Goal: Information Seeking & Learning: Learn about a topic

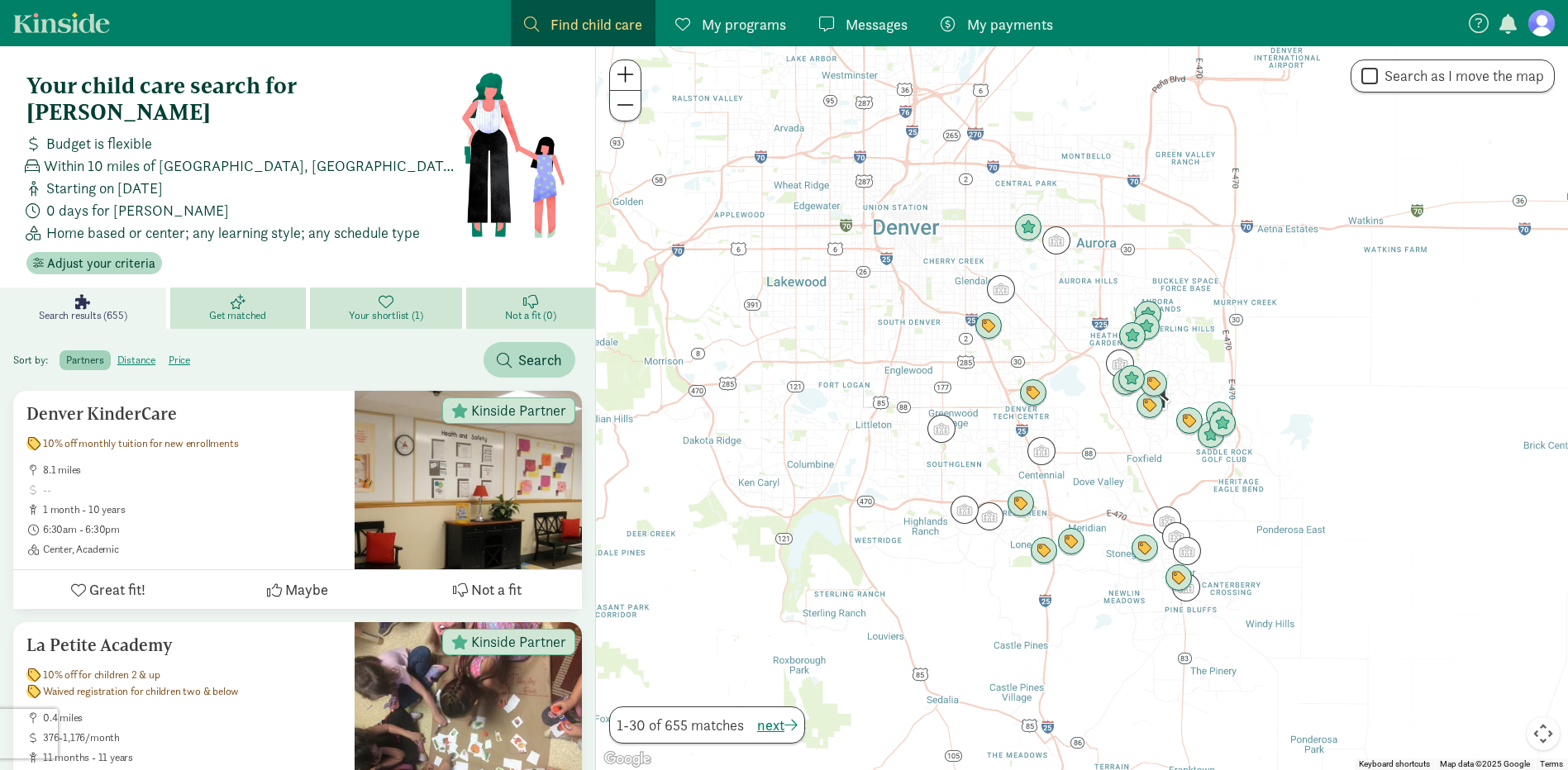
click at [703, 21] on span "My programs" at bounding box center [743, 24] width 84 height 22
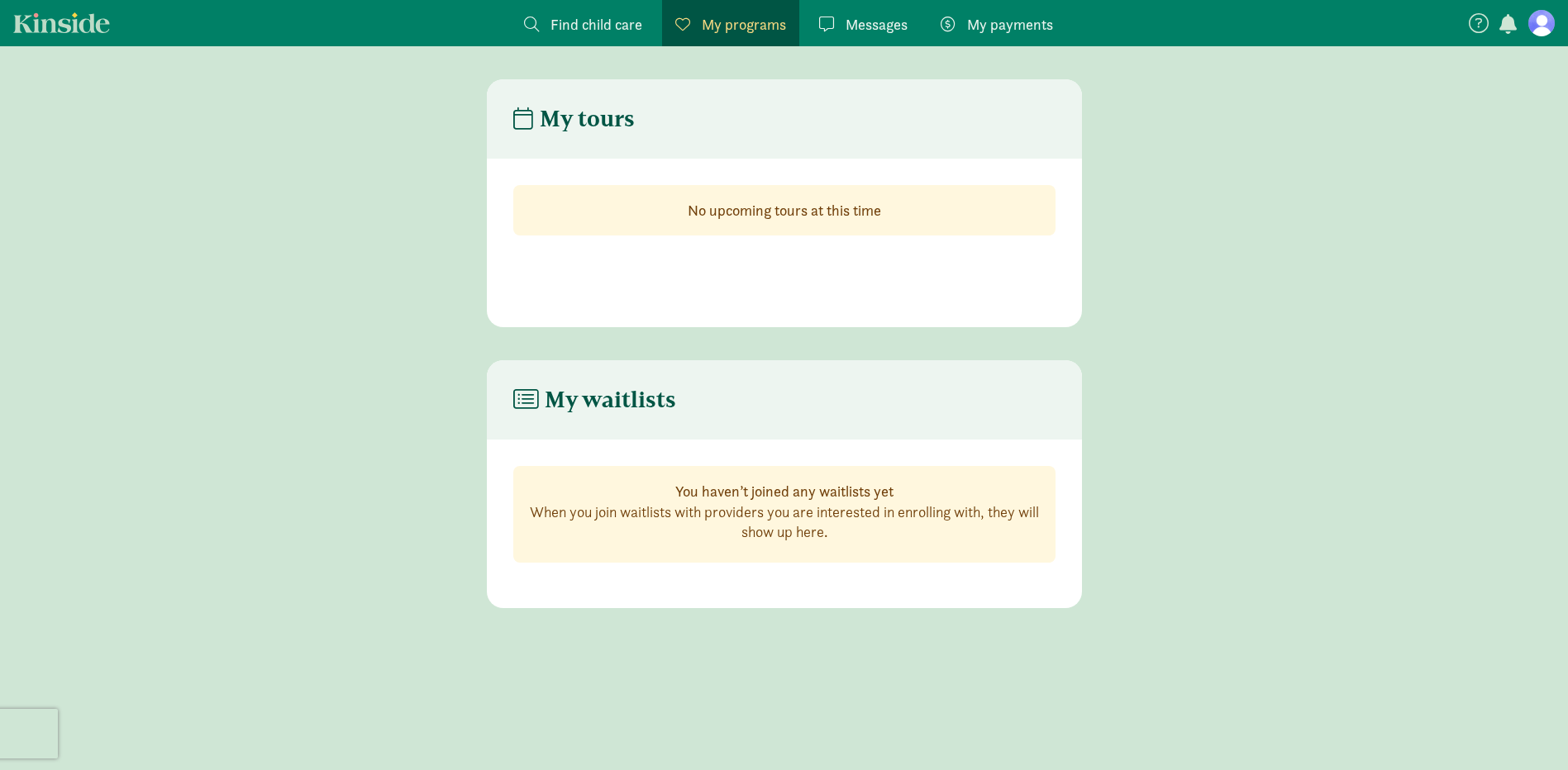
click at [613, 20] on span "Find child care" at bounding box center [596, 24] width 92 height 22
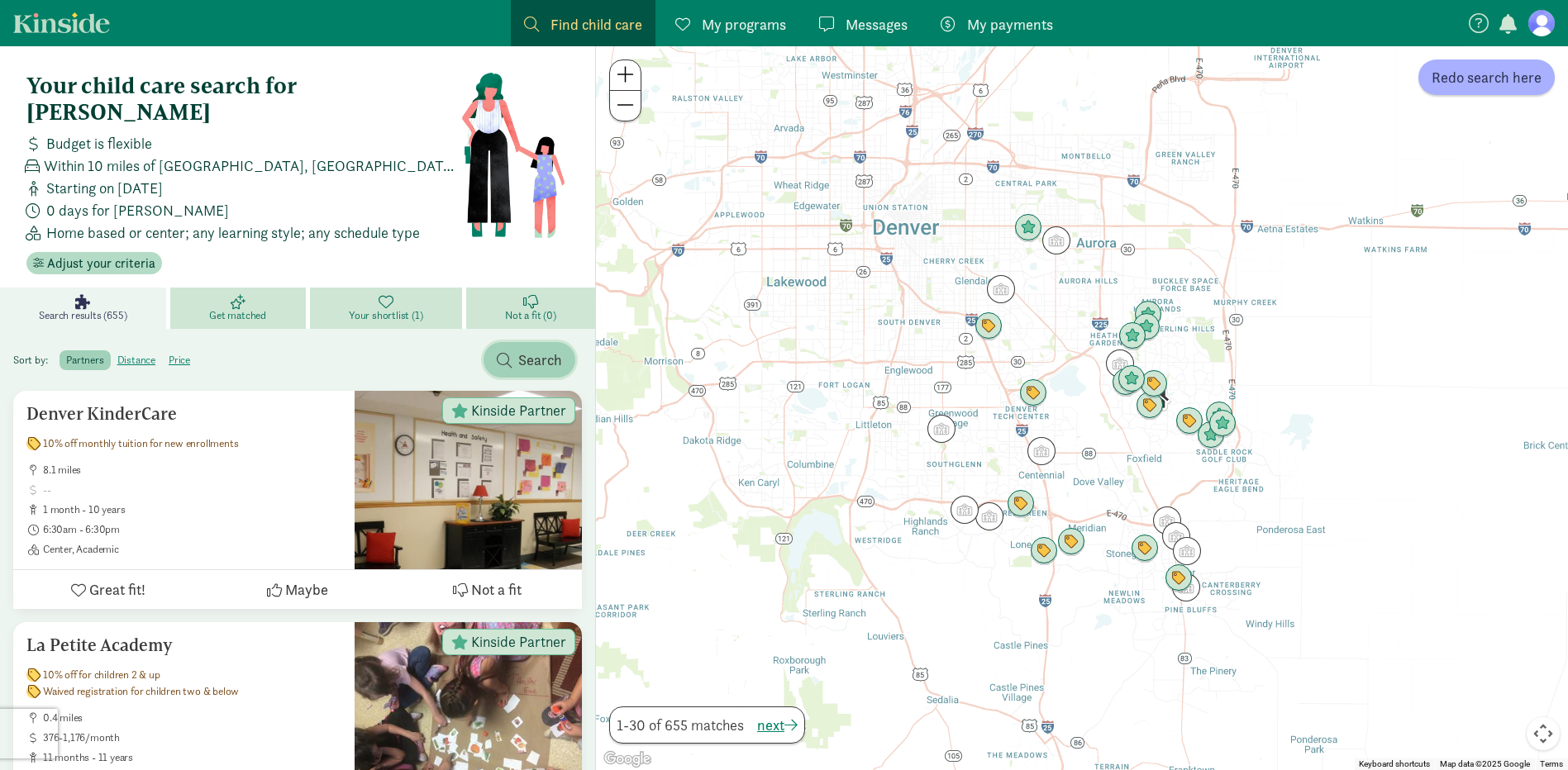
click at [533, 349] on span "Search" at bounding box center [539, 359] width 43 height 22
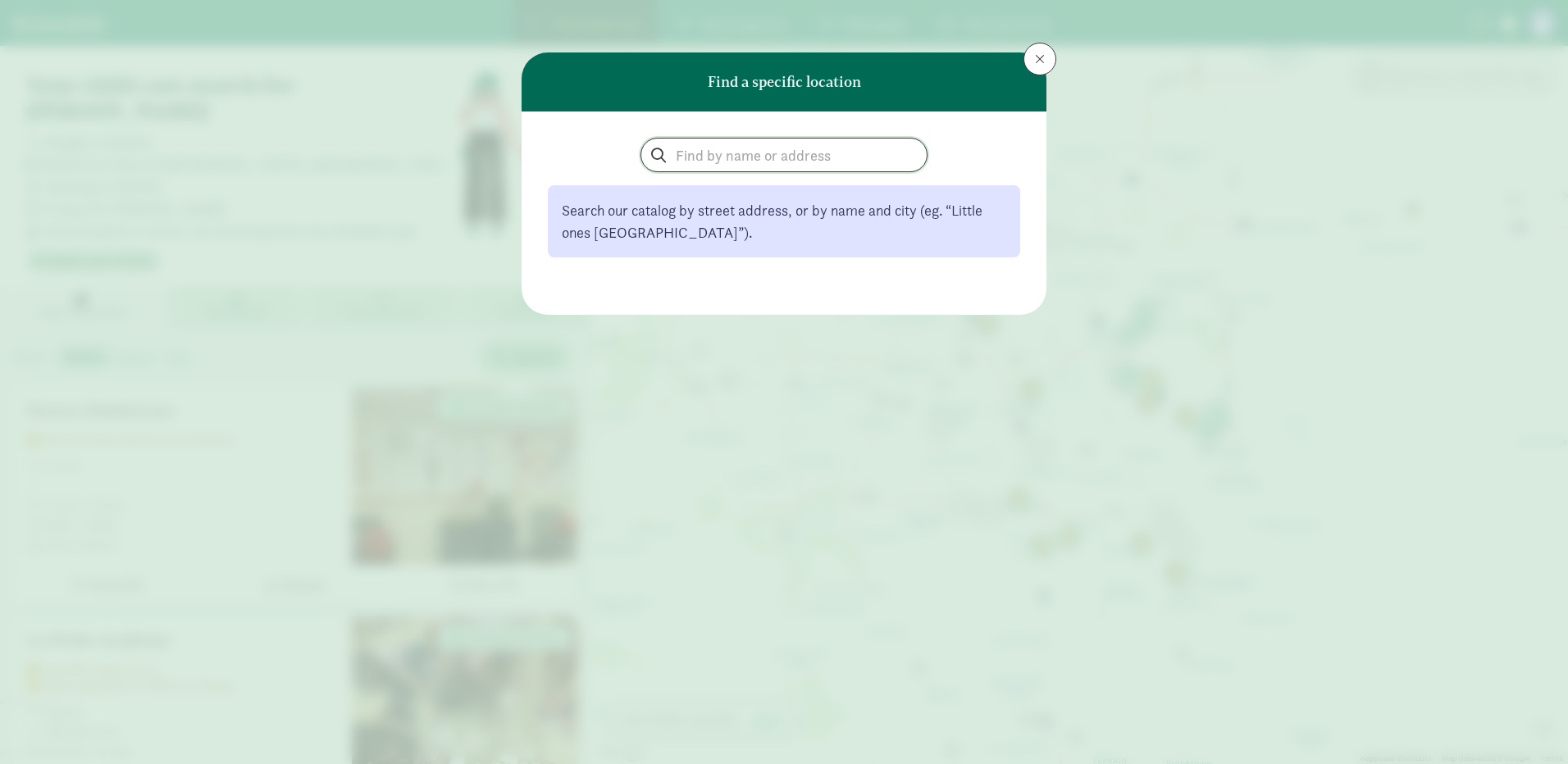
click at [728, 161] on input "search" at bounding box center [784, 155] width 285 height 33
paste input "Pioneer Athletic Super Summer Camp"
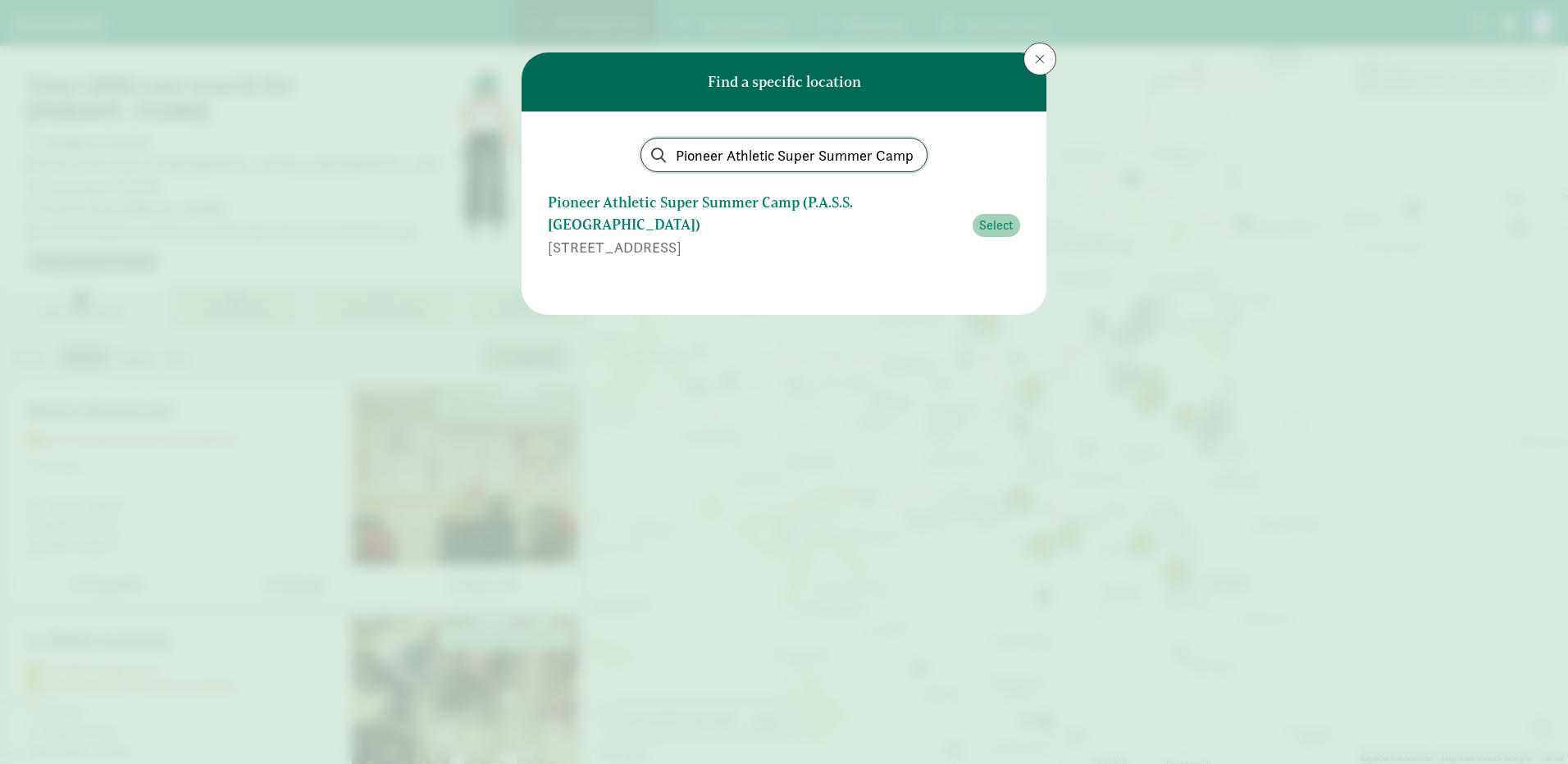
type input "Pioneer Athletic Super Summer Camp"
click at [1003, 215] on span "Select" at bounding box center [996, 225] width 34 height 20
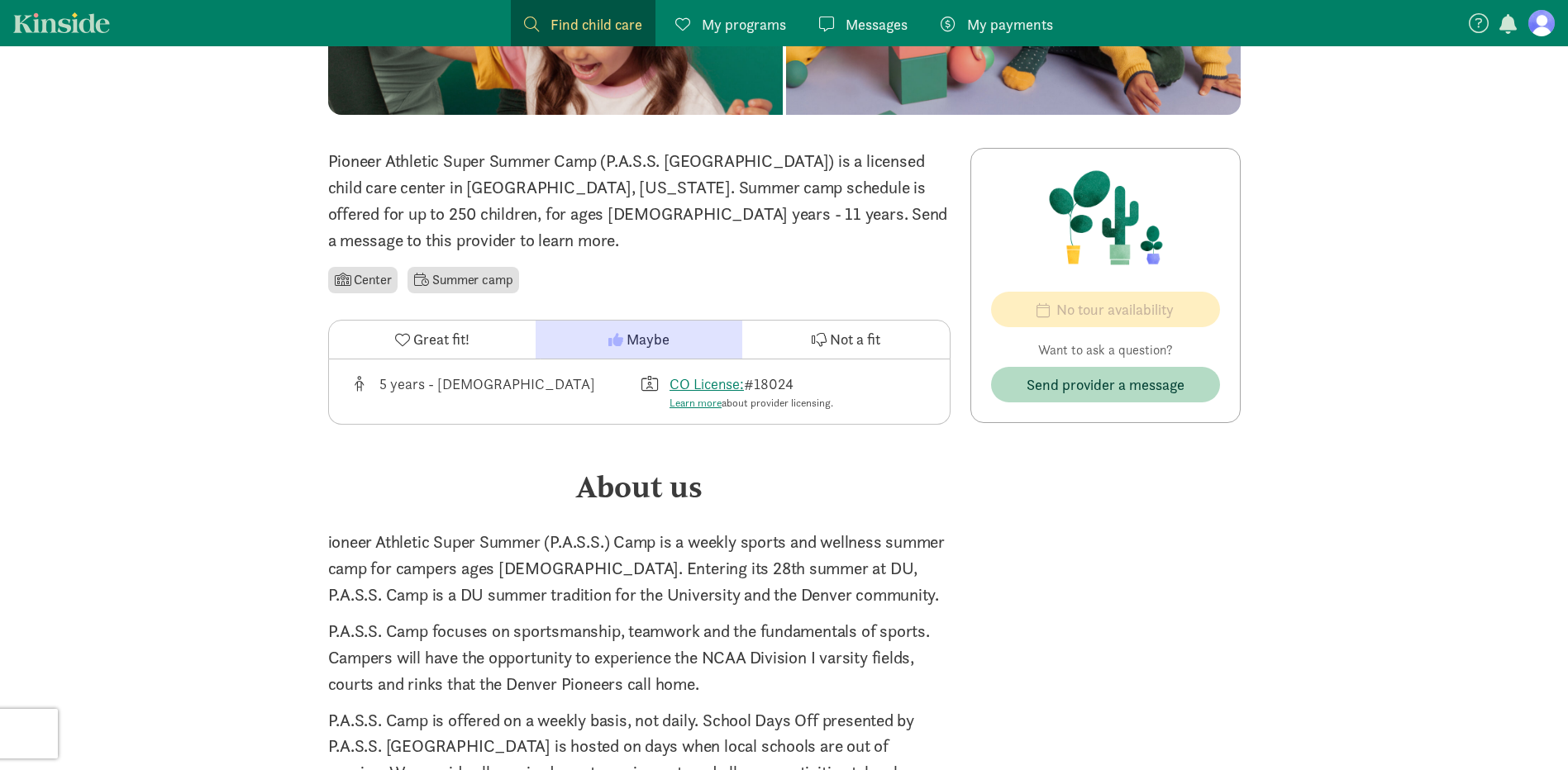
scroll to position [331, 0]
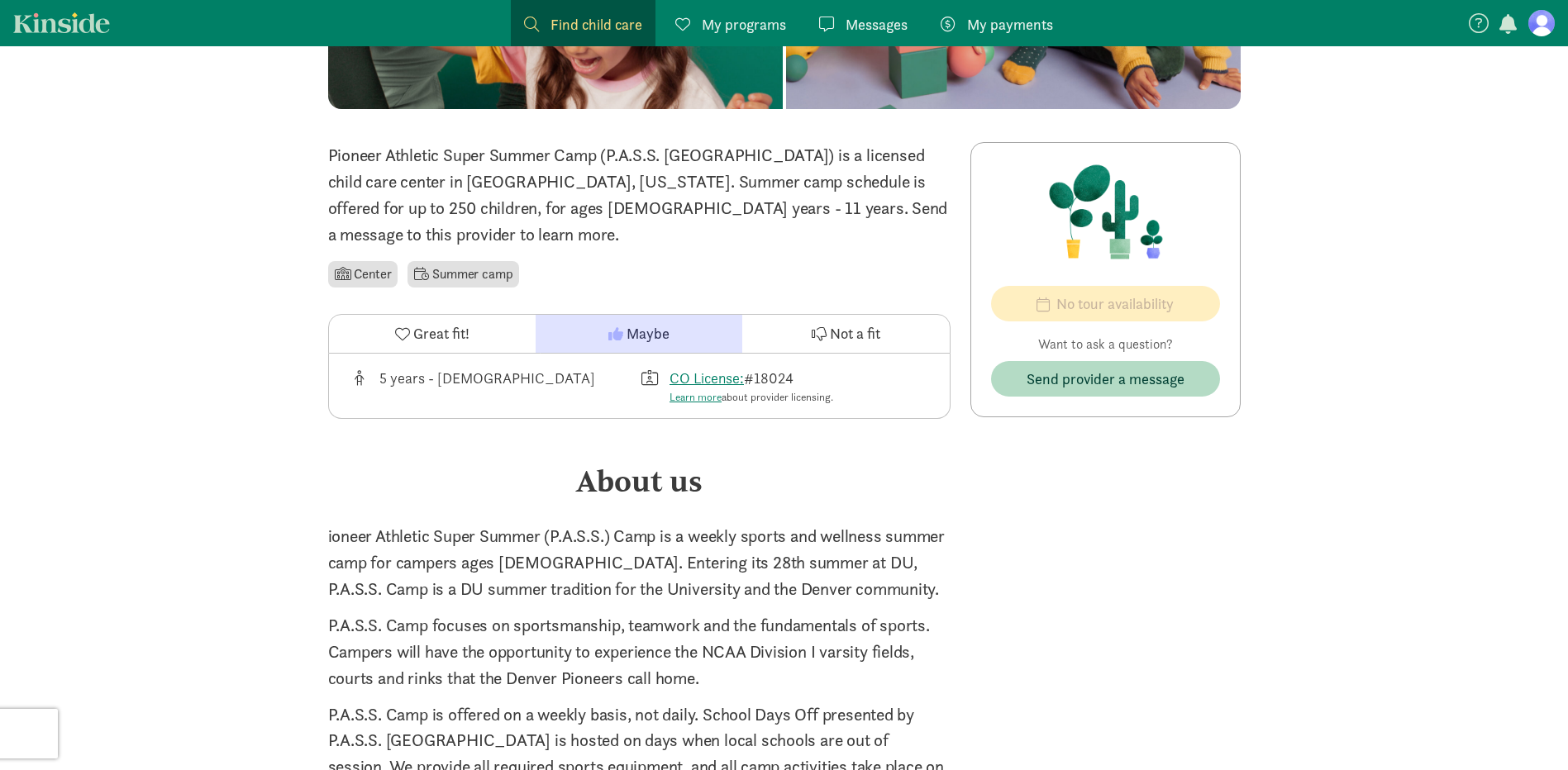
click at [465, 261] on li "Summer camp" at bounding box center [464, 274] width 112 height 26
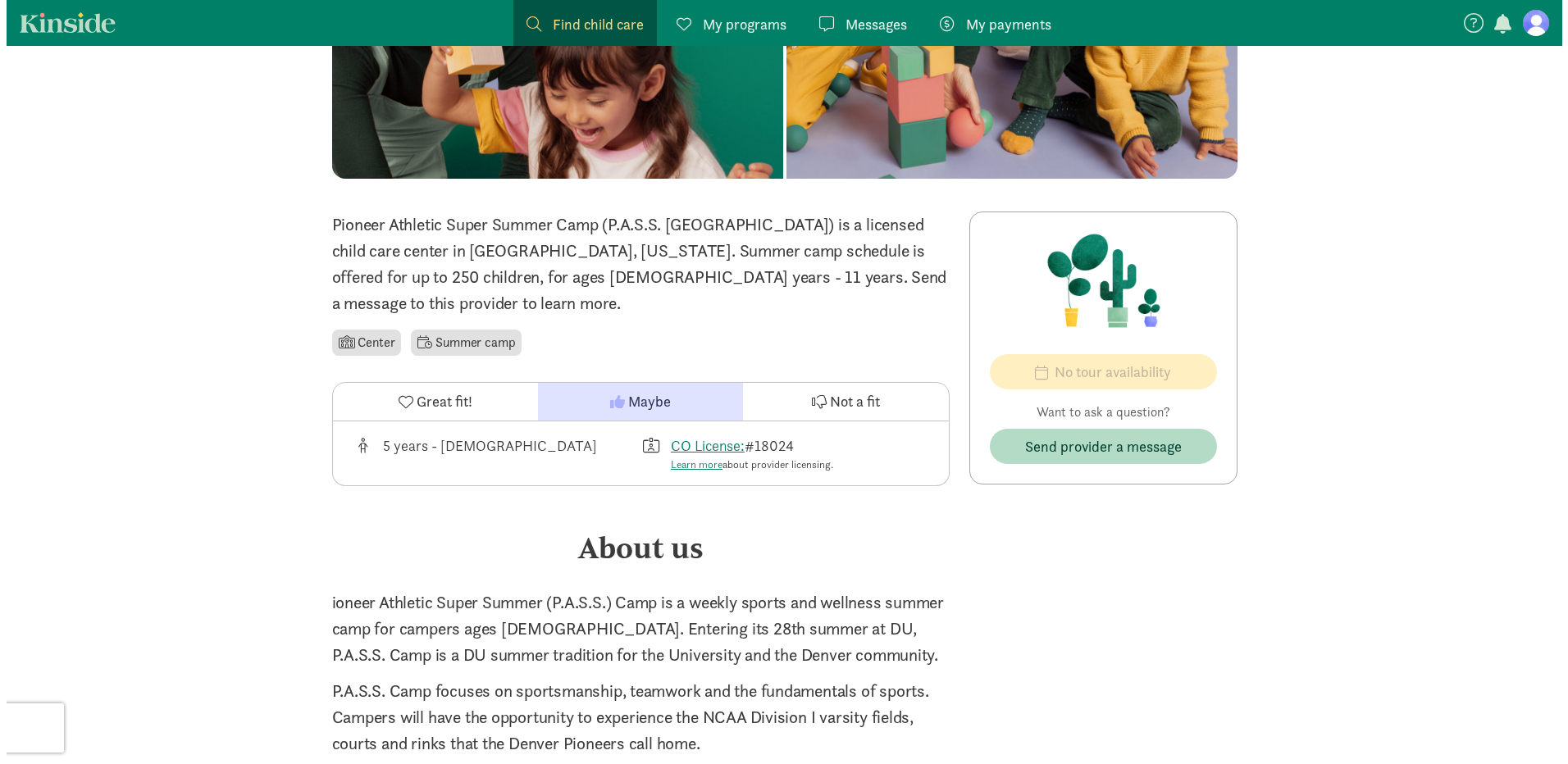
scroll to position [0, 0]
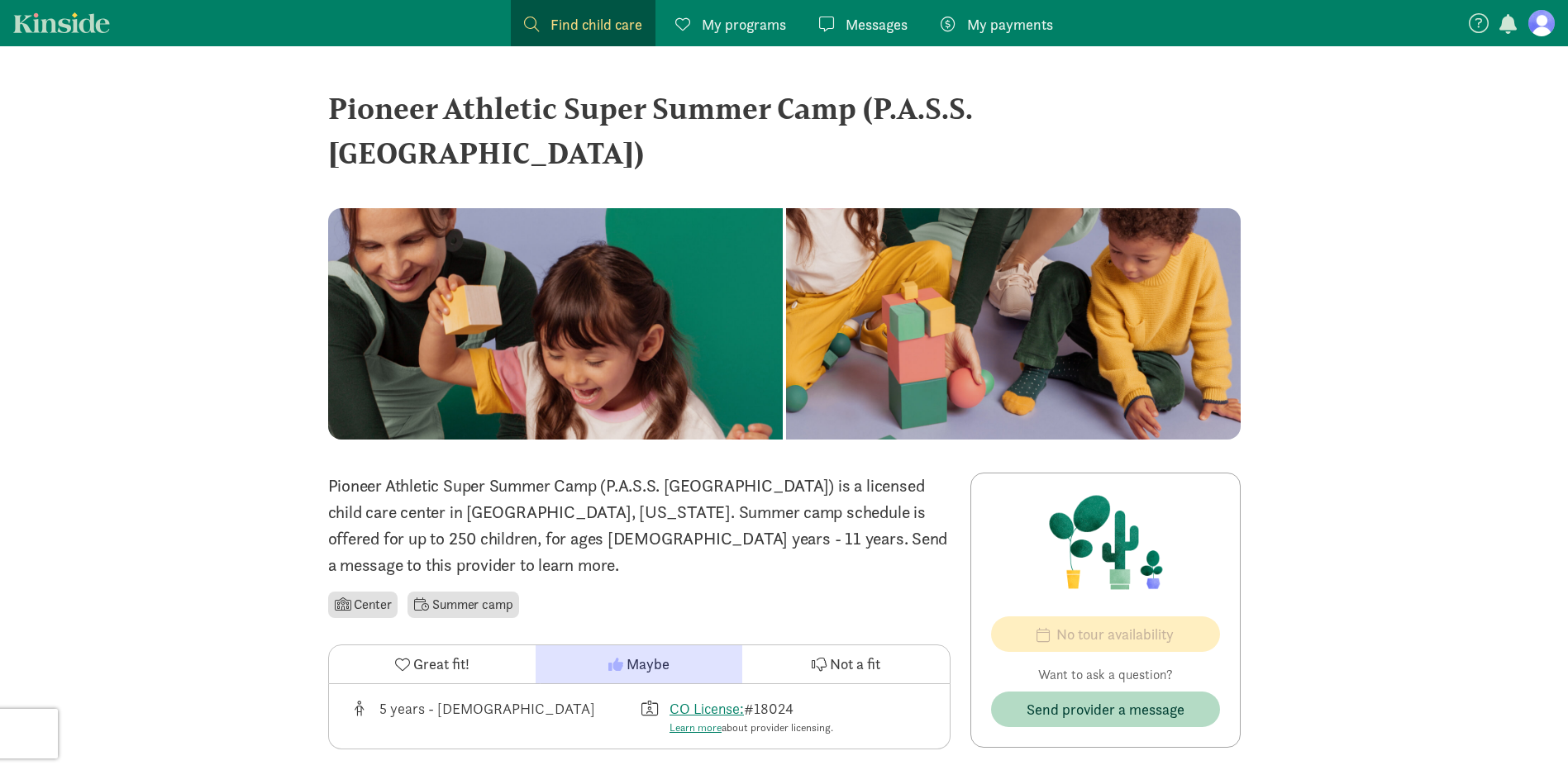
click at [637, 652] on span "Maybe" at bounding box center [648, 663] width 43 height 22
click at [720, 699] on link "CO License:" at bounding box center [706, 708] width 74 height 19
click at [986, 27] on span "My payments" at bounding box center [1010, 24] width 86 height 22
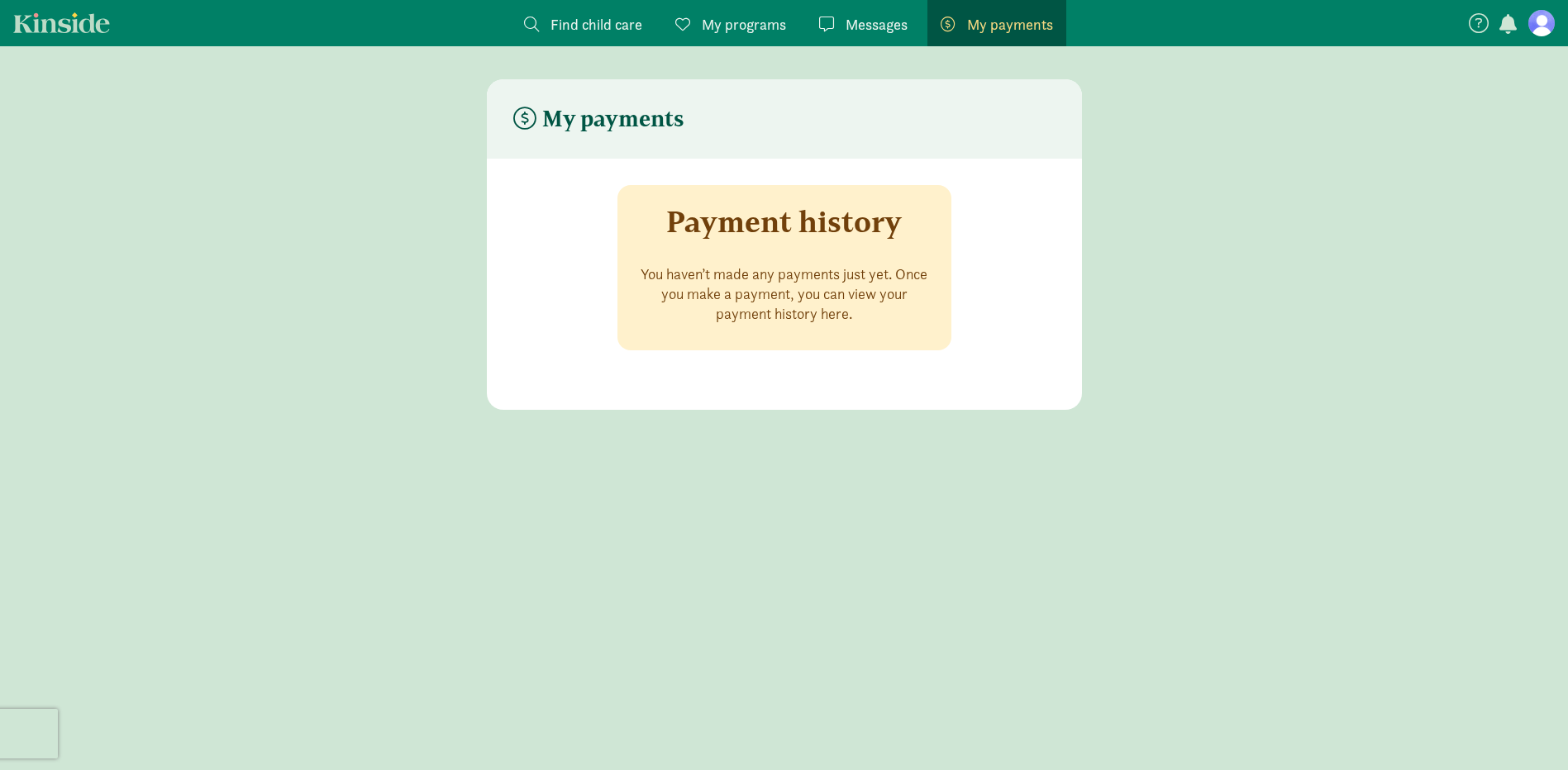
click at [554, 14] on span "Find child care" at bounding box center [596, 24] width 92 height 22
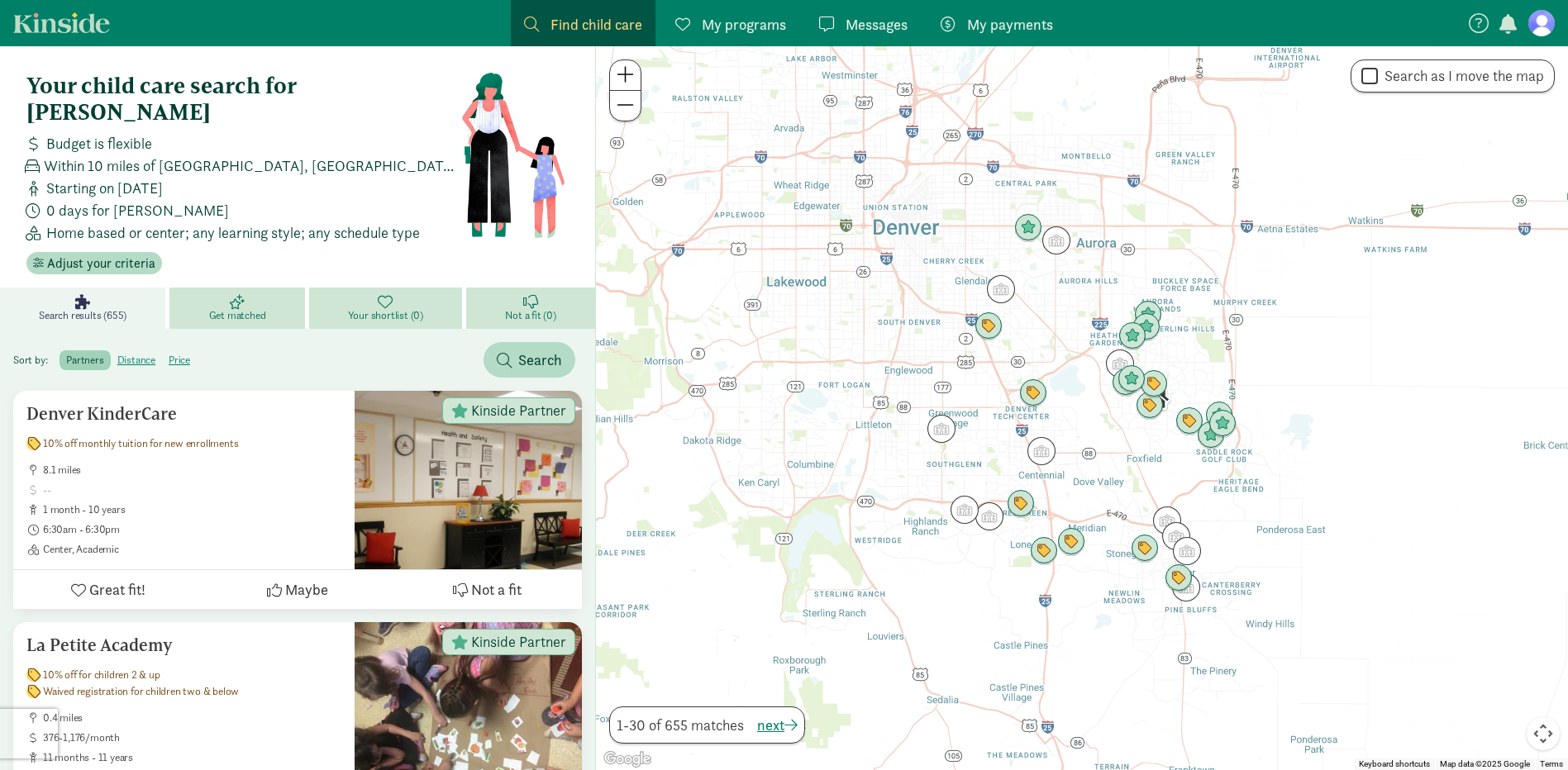
click at [720, 33] on span "My programs" at bounding box center [743, 24] width 84 height 22
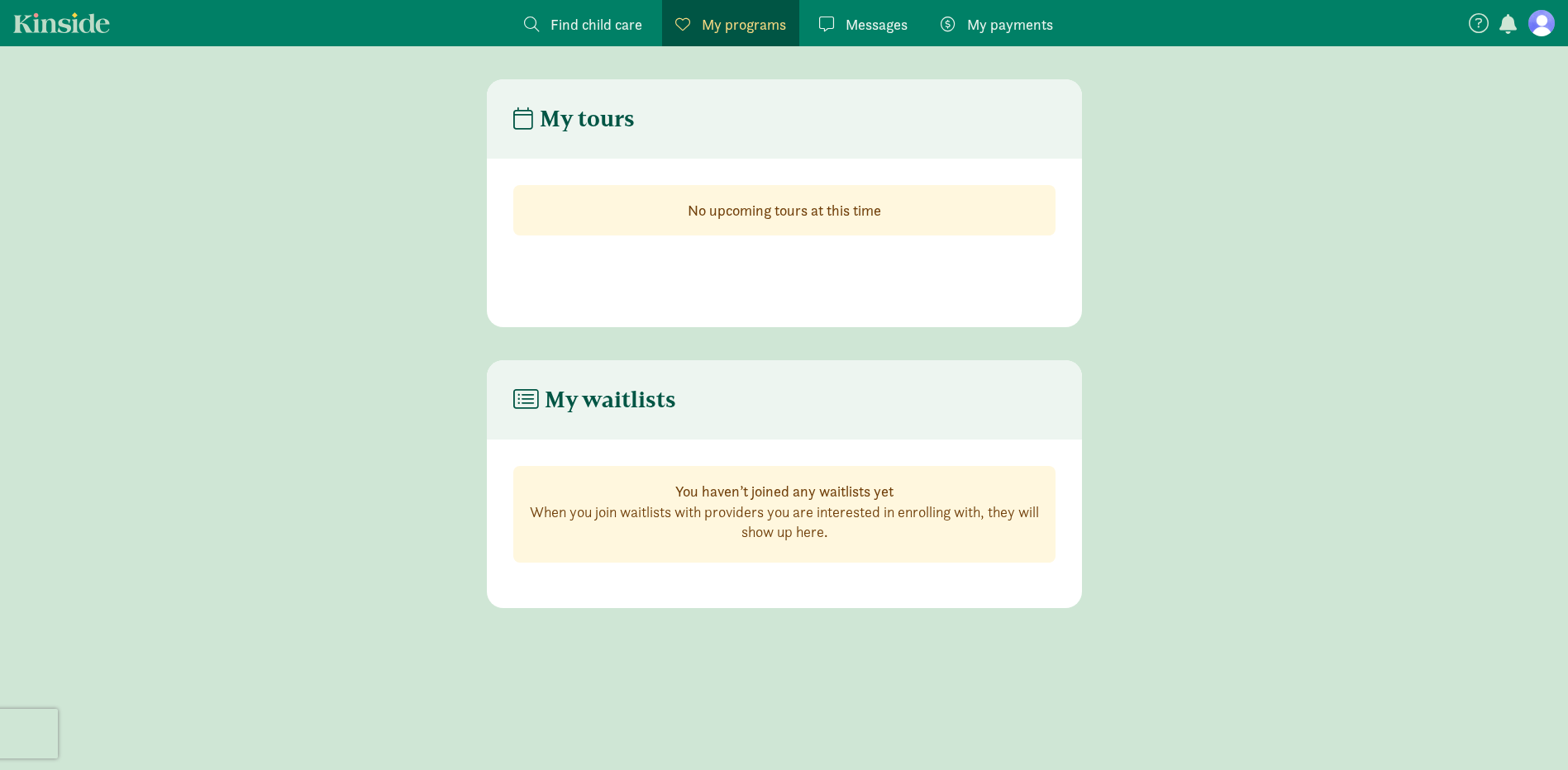
click at [761, 217] on strong "No upcoming tours at this time" at bounding box center [784, 210] width 194 height 19
click at [593, 22] on span "Find child care" at bounding box center [596, 24] width 92 height 22
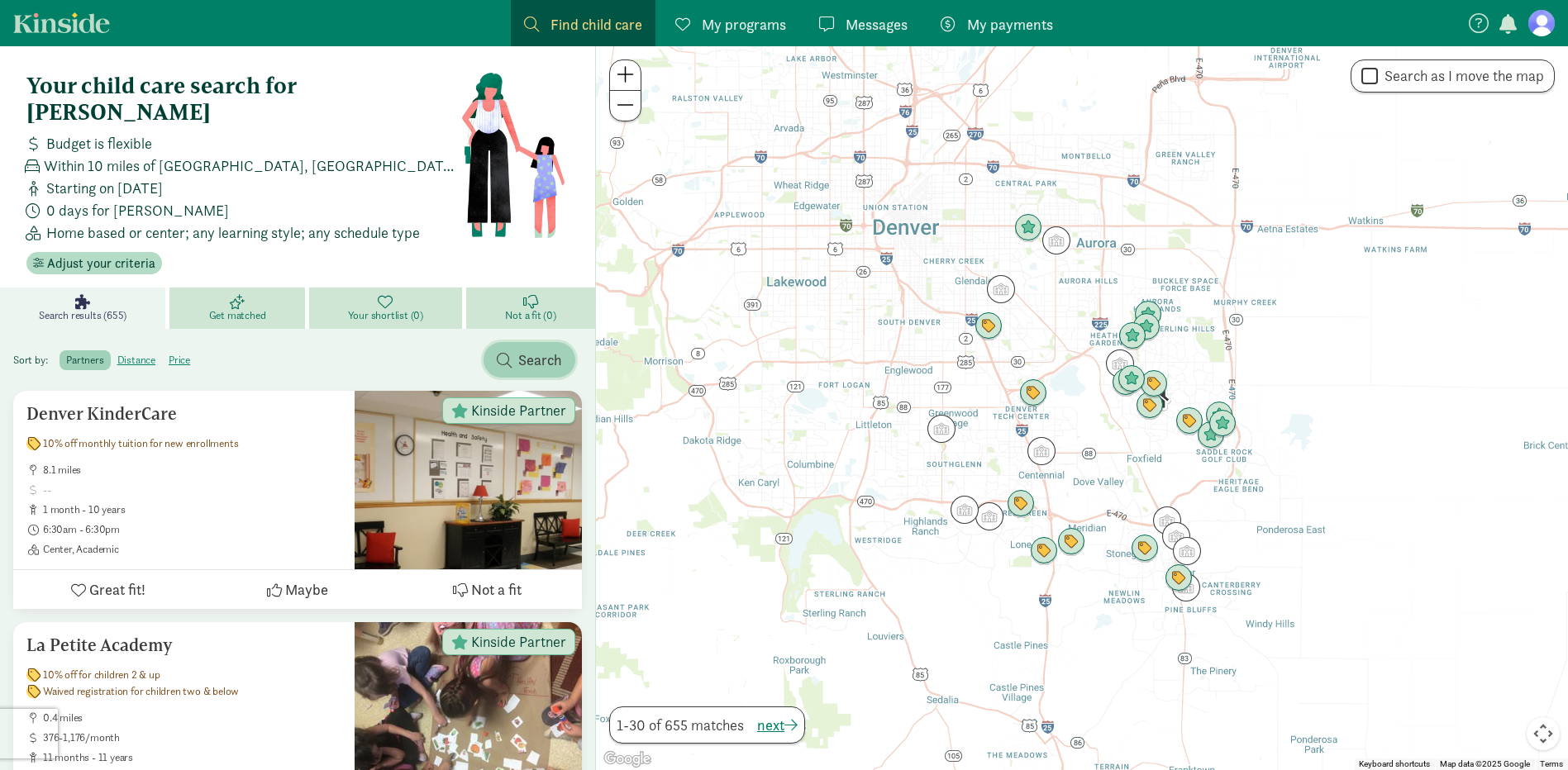
click at [512, 349] on span "Search" at bounding box center [529, 359] width 66 height 22
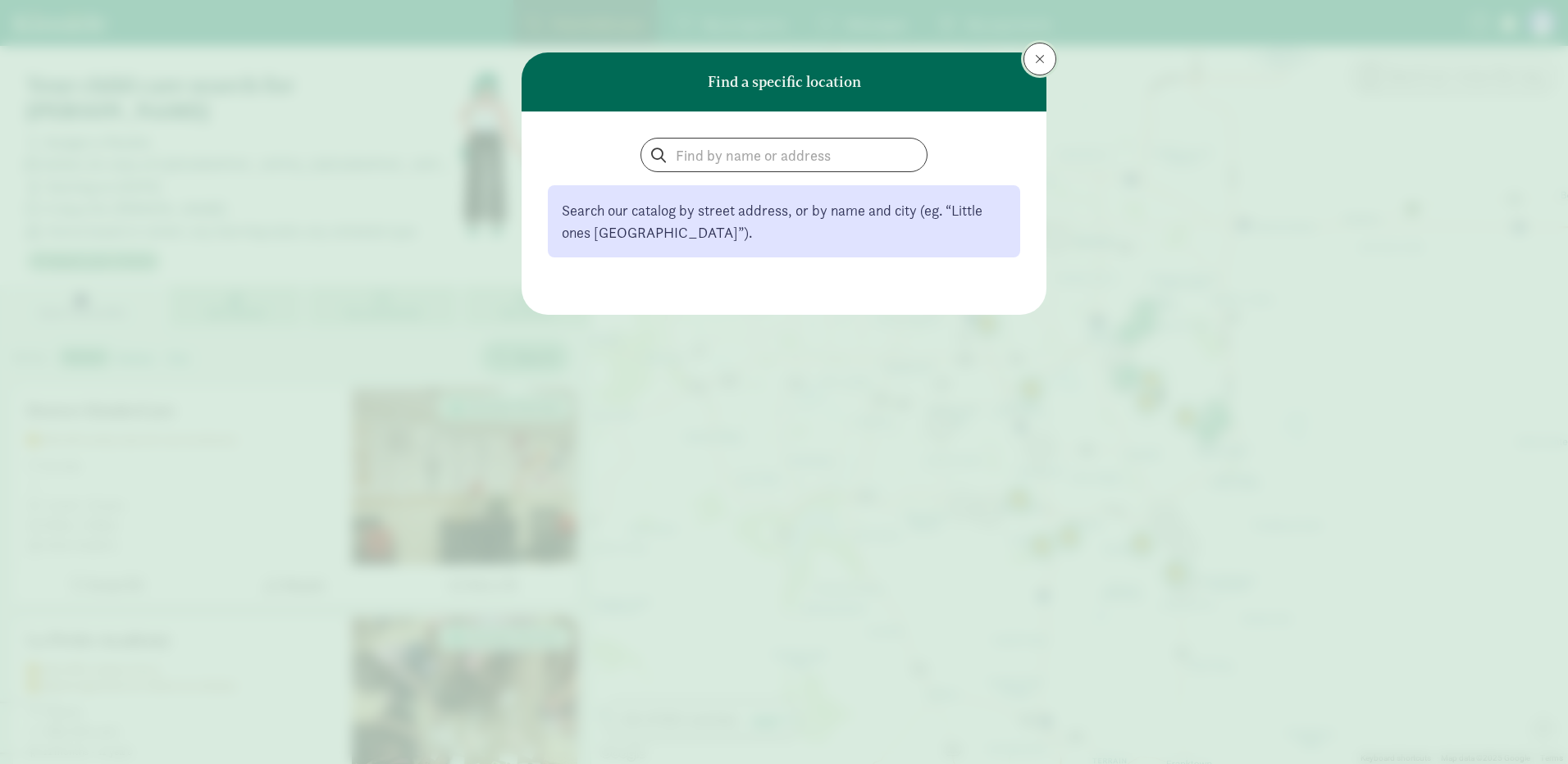
click at [1052, 60] on button at bounding box center [1040, 59] width 33 height 33
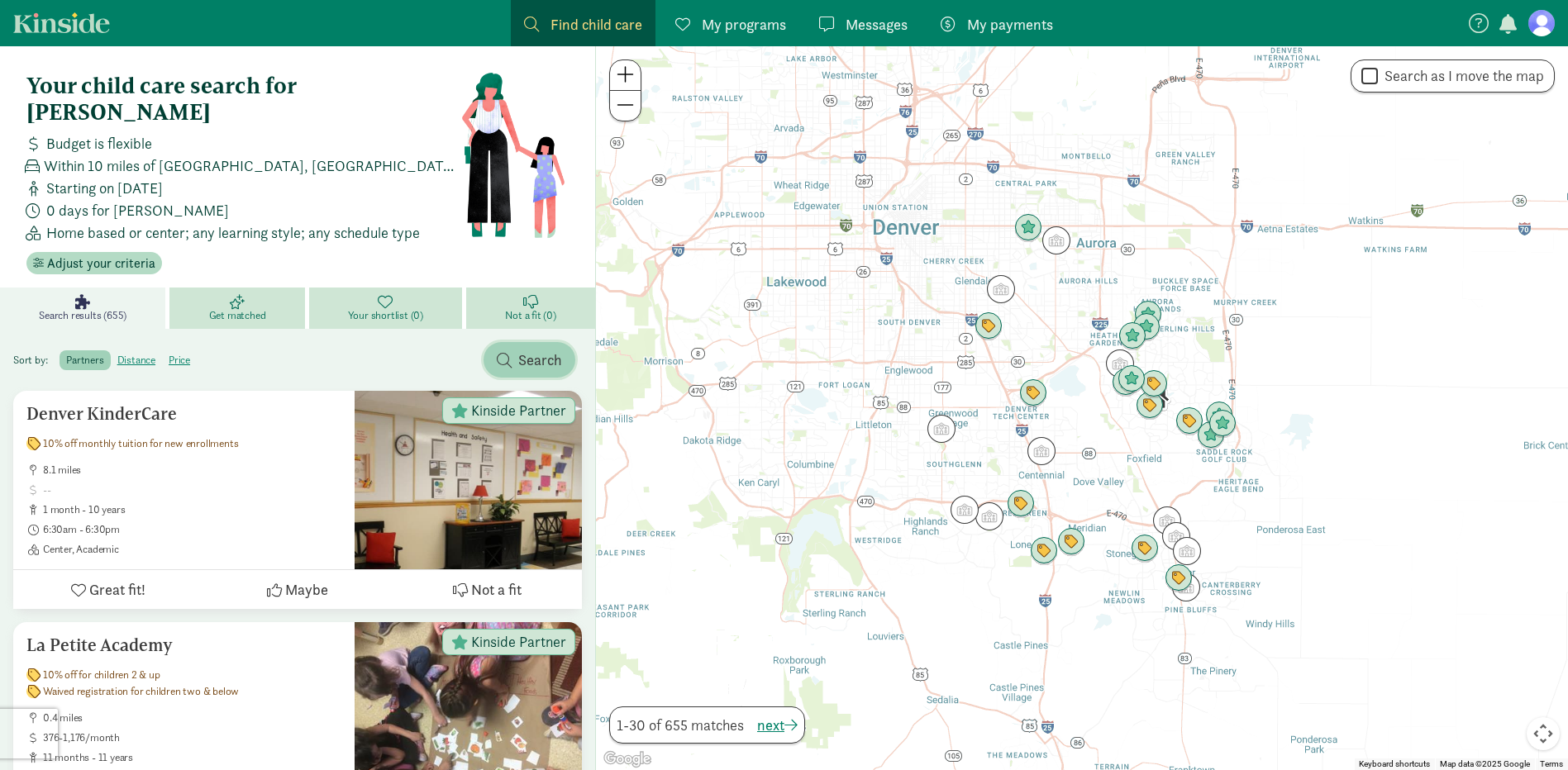
click at [519, 349] on span "Search" at bounding box center [539, 359] width 43 height 22
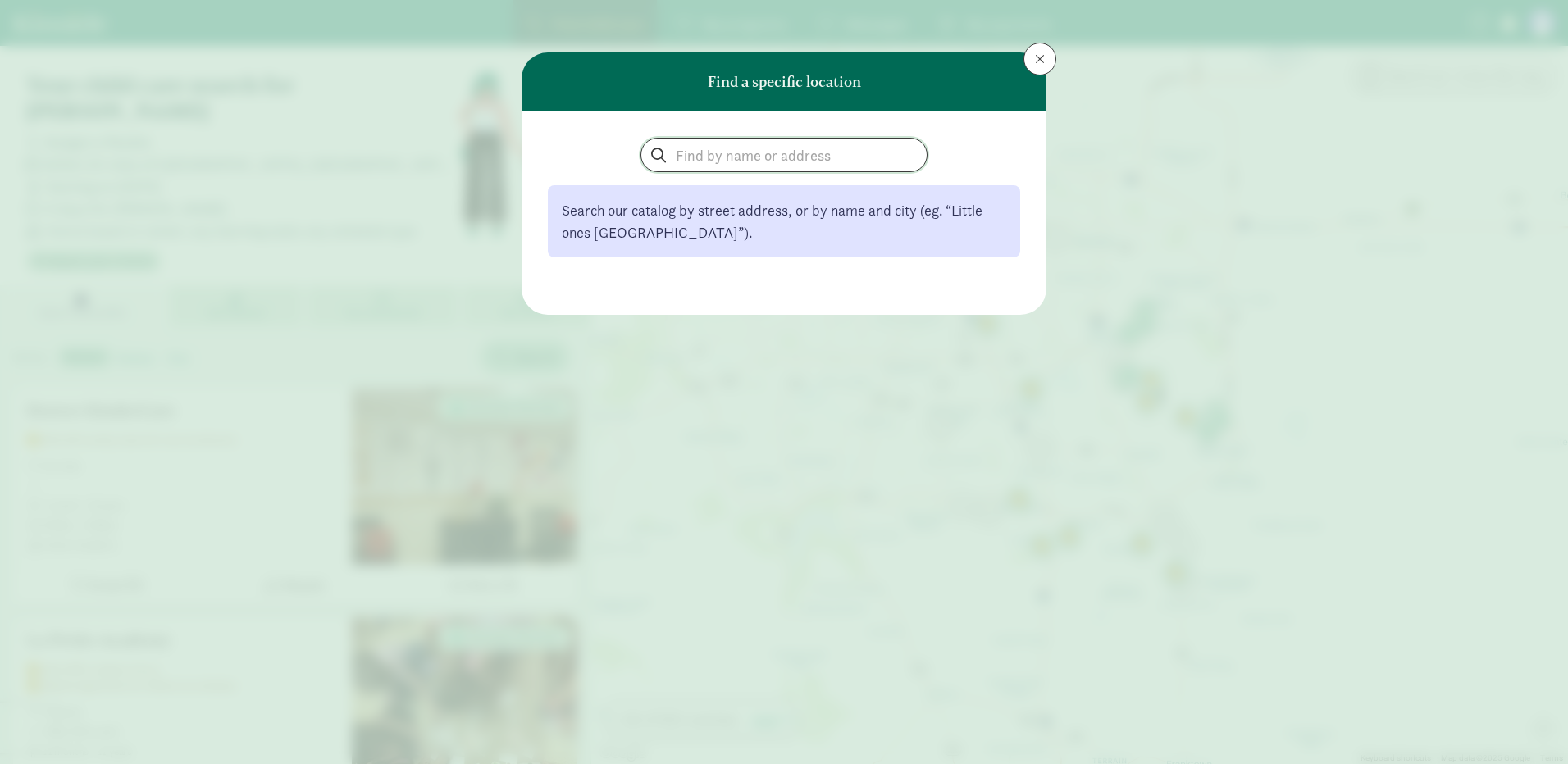
click at [739, 157] on input "search" at bounding box center [784, 155] width 285 height 33
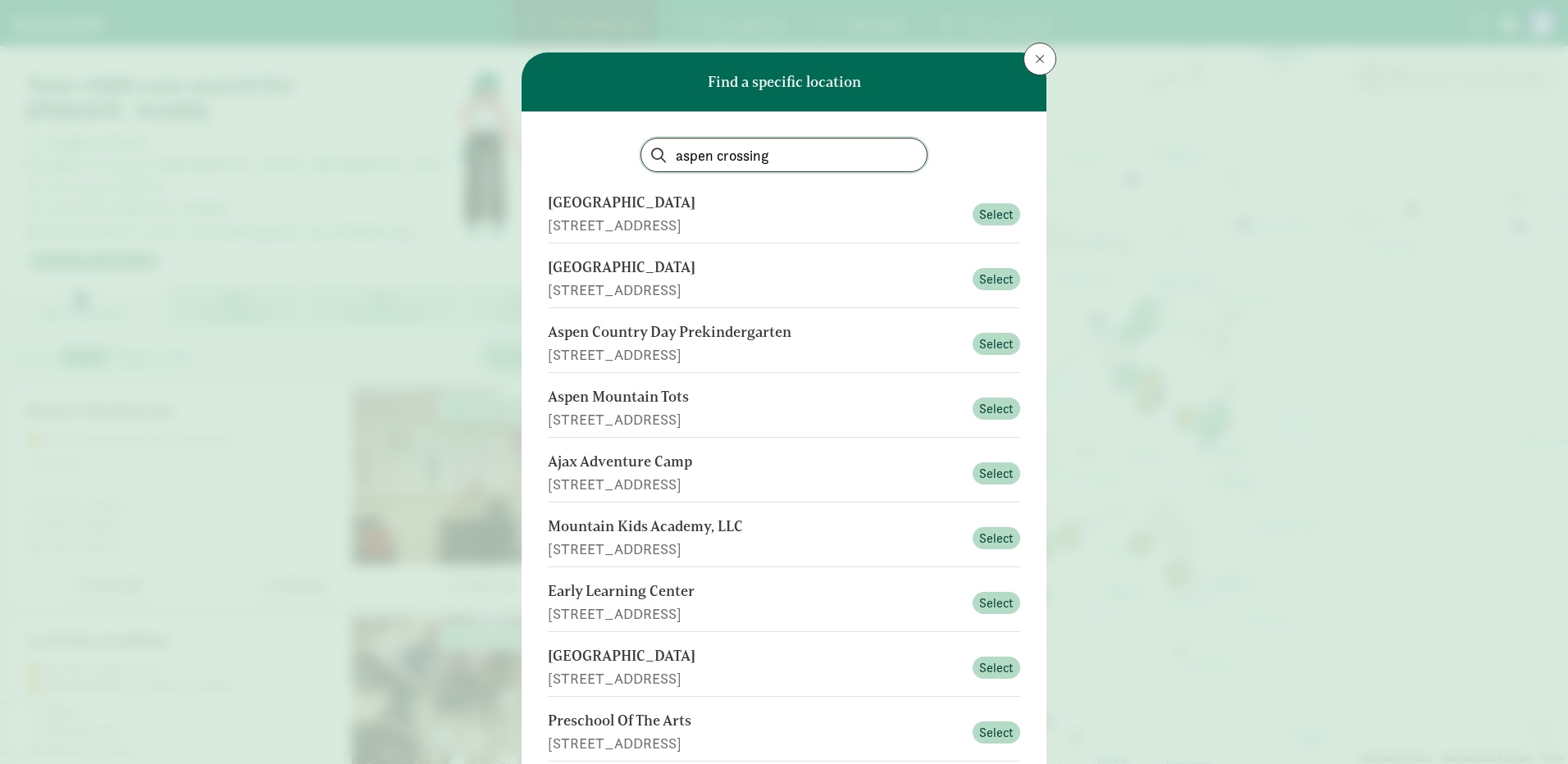
type input "aspen crossing"
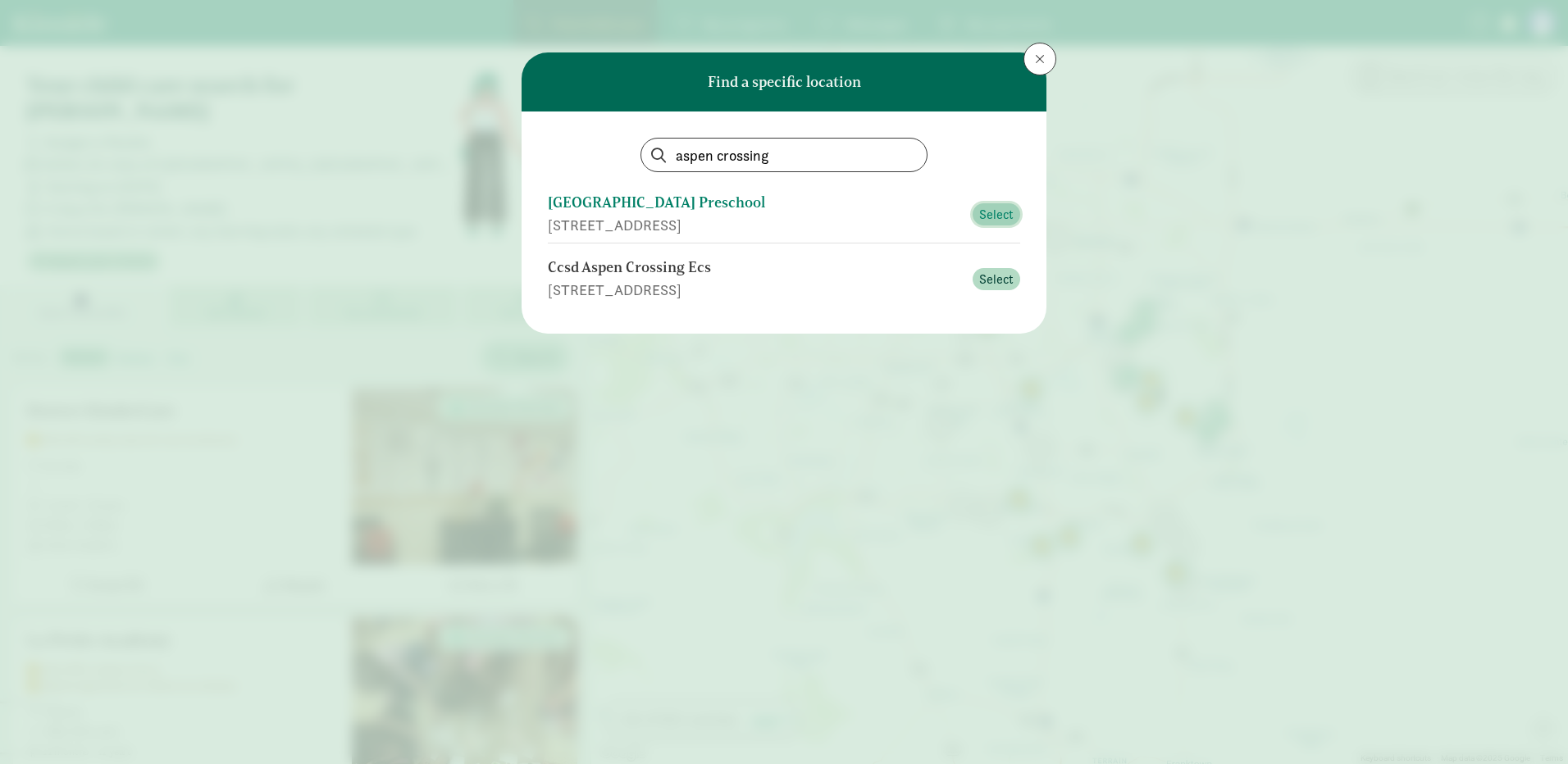
click at [988, 209] on span "Select" at bounding box center [996, 214] width 34 height 20
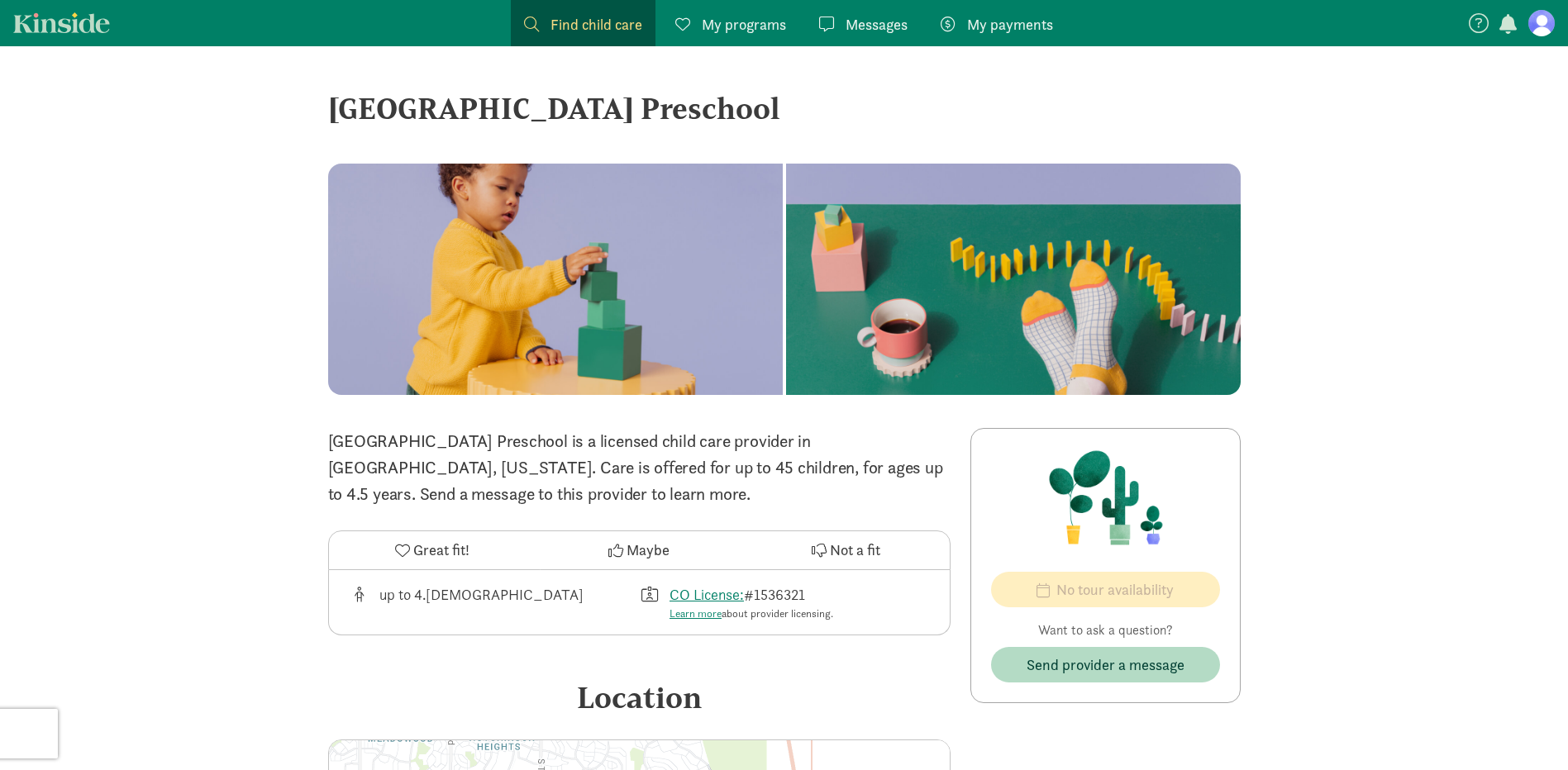
click at [633, 551] on span "Maybe" at bounding box center [648, 549] width 43 height 22
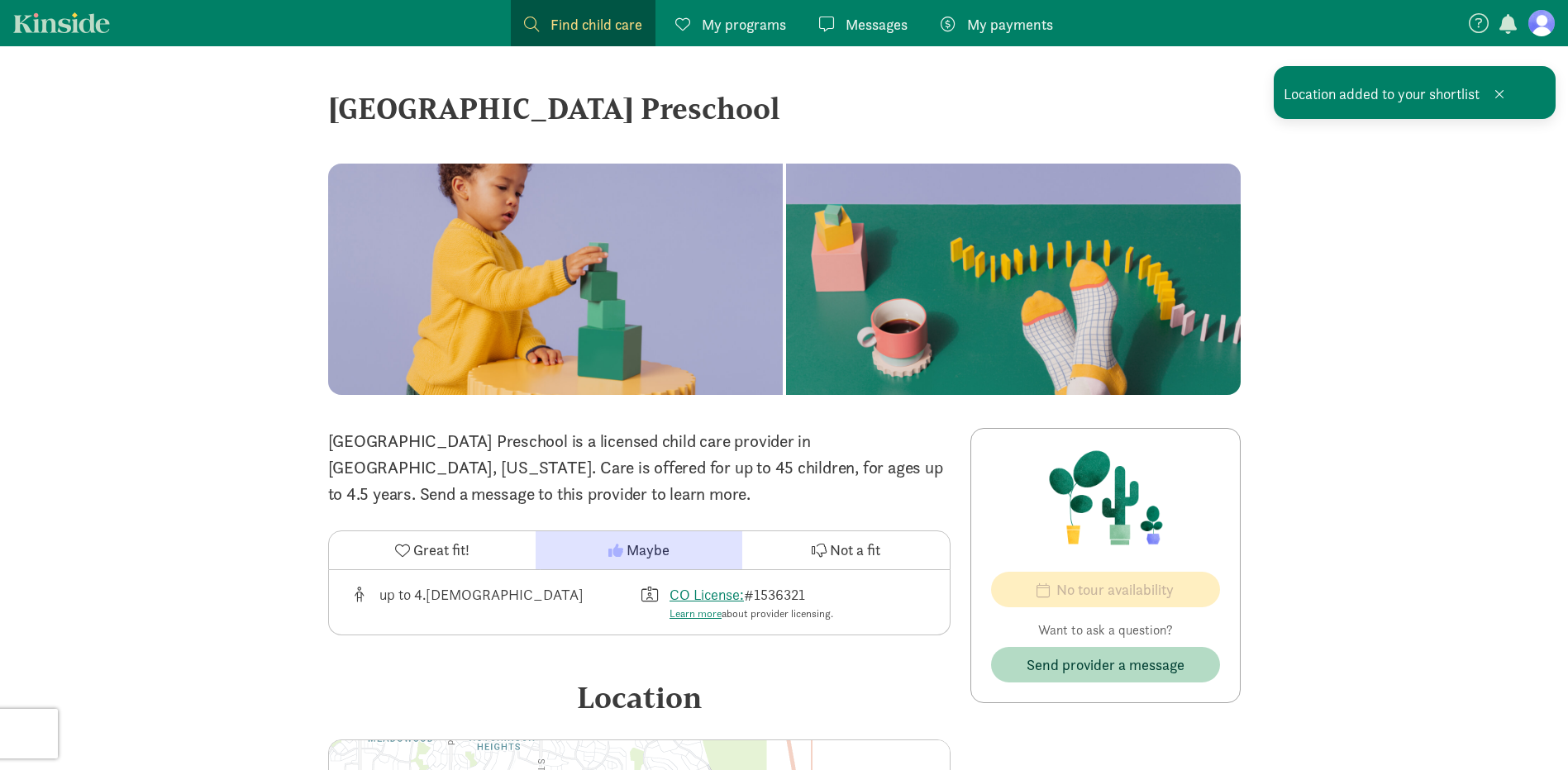
drag, startPoint x: 883, startPoint y: 107, endPoint x: 328, endPoint y: 120, distance: 555.2
click at [328, 120] on div "[GEOGRAPHIC_DATA] Preschool" at bounding box center [784, 108] width 912 height 44
click at [786, 176] on div at bounding box center [1013, 279] width 454 height 231
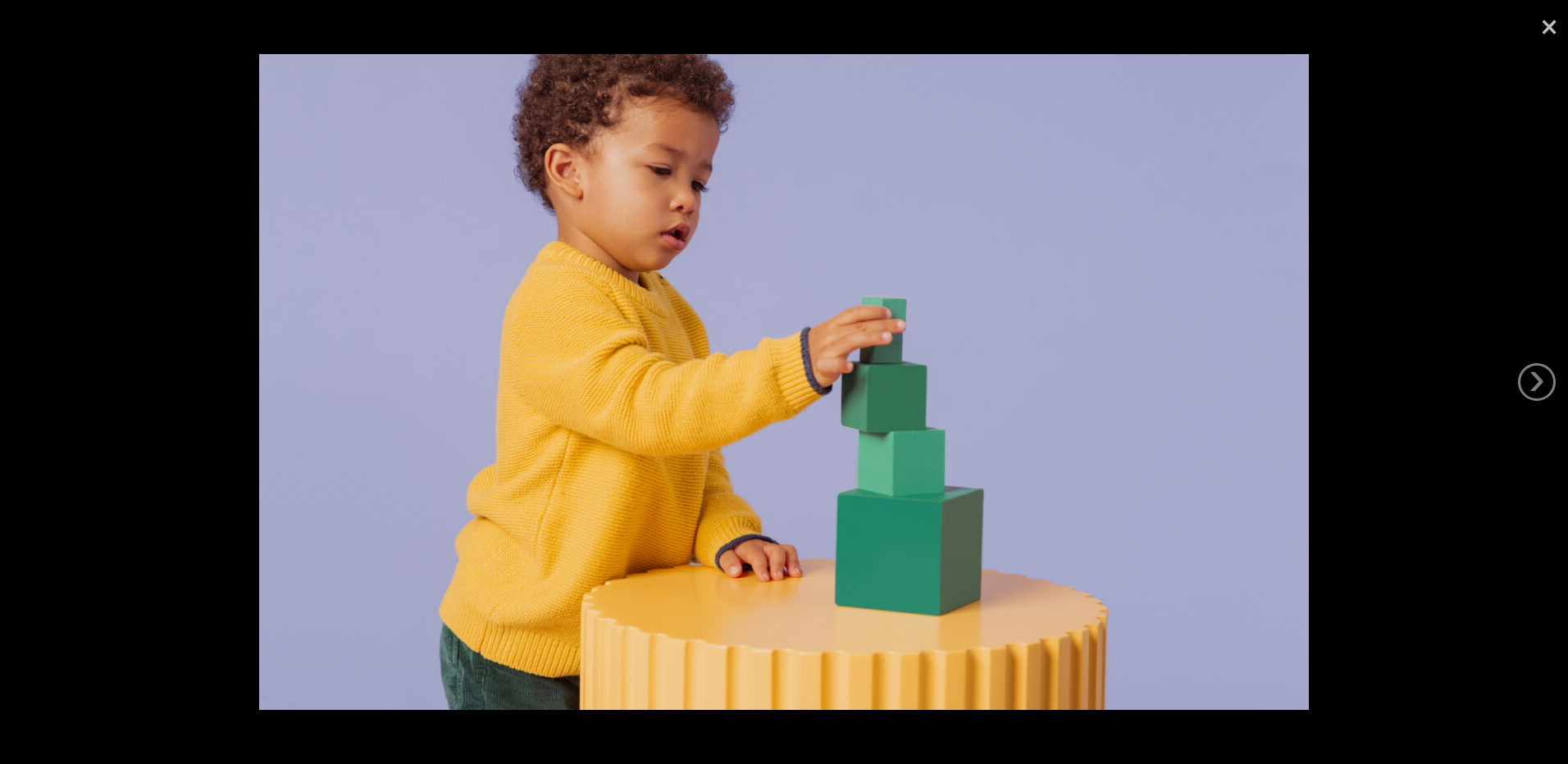
click at [1546, 24] on link "×" at bounding box center [1548, 24] width 37 height 49
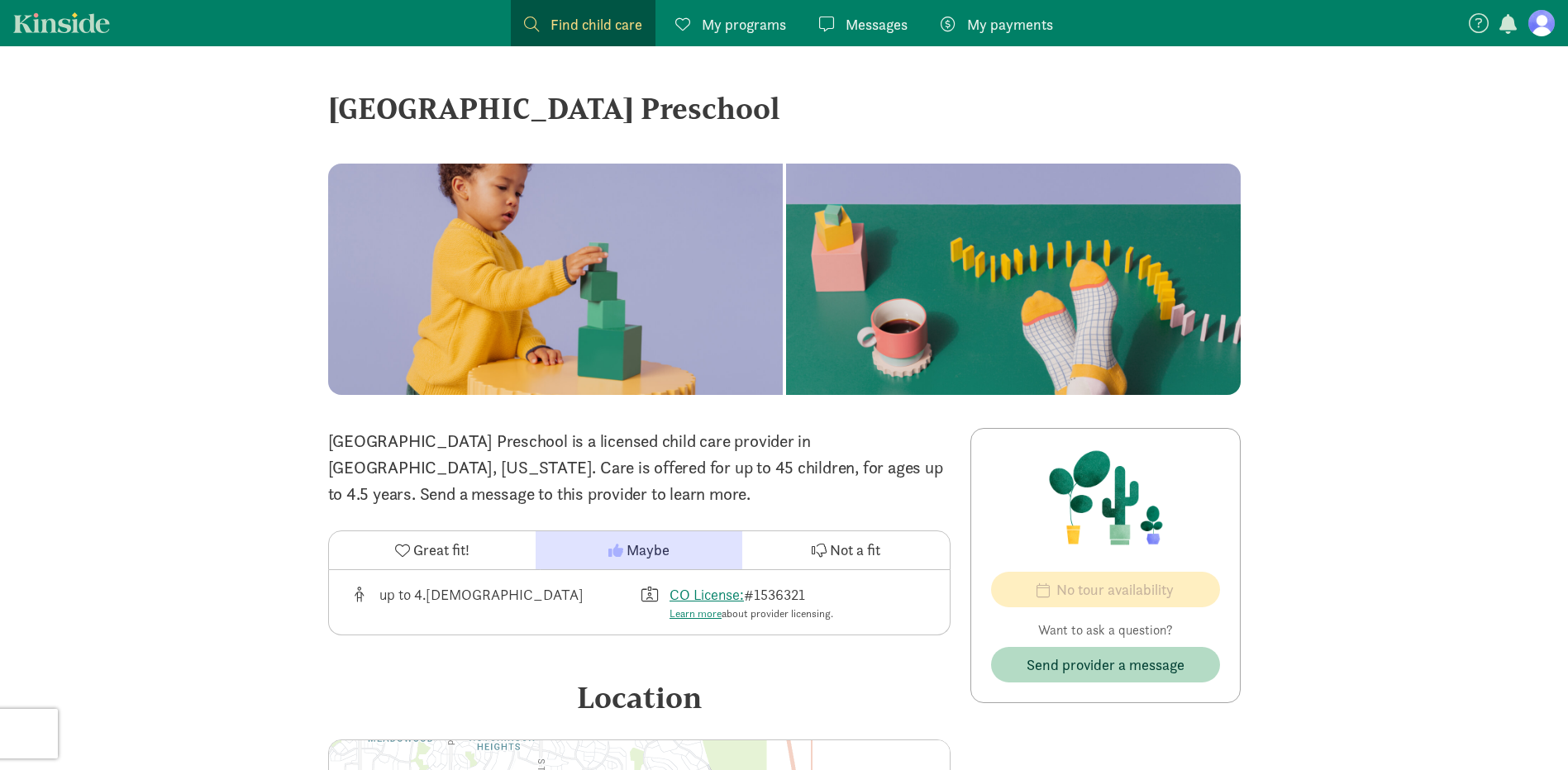
drag, startPoint x: 712, startPoint y: 102, endPoint x: 333, endPoint y: 108, distance: 379.0
click at [333, 108] on div "[GEOGRAPHIC_DATA] Preschool" at bounding box center [784, 108] width 912 height 44
copy div "Aspen Crossing Elementary"
click at [564, 17] on span "Find child care" at bounding box center [596, 24] width 92 height 22
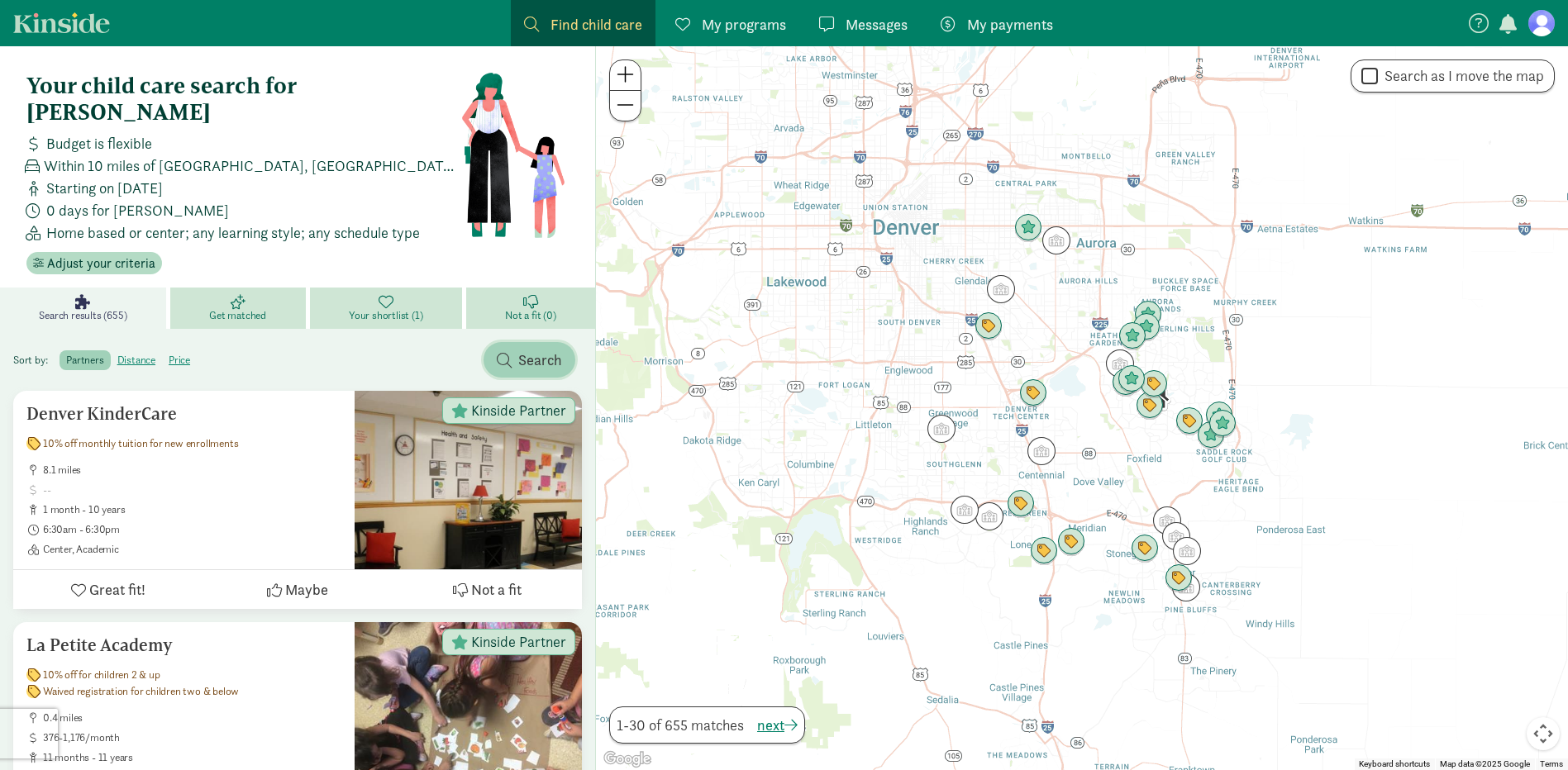
click at [524, 349] on span "Search" at bounding box center [539, 359] width 43 height 22
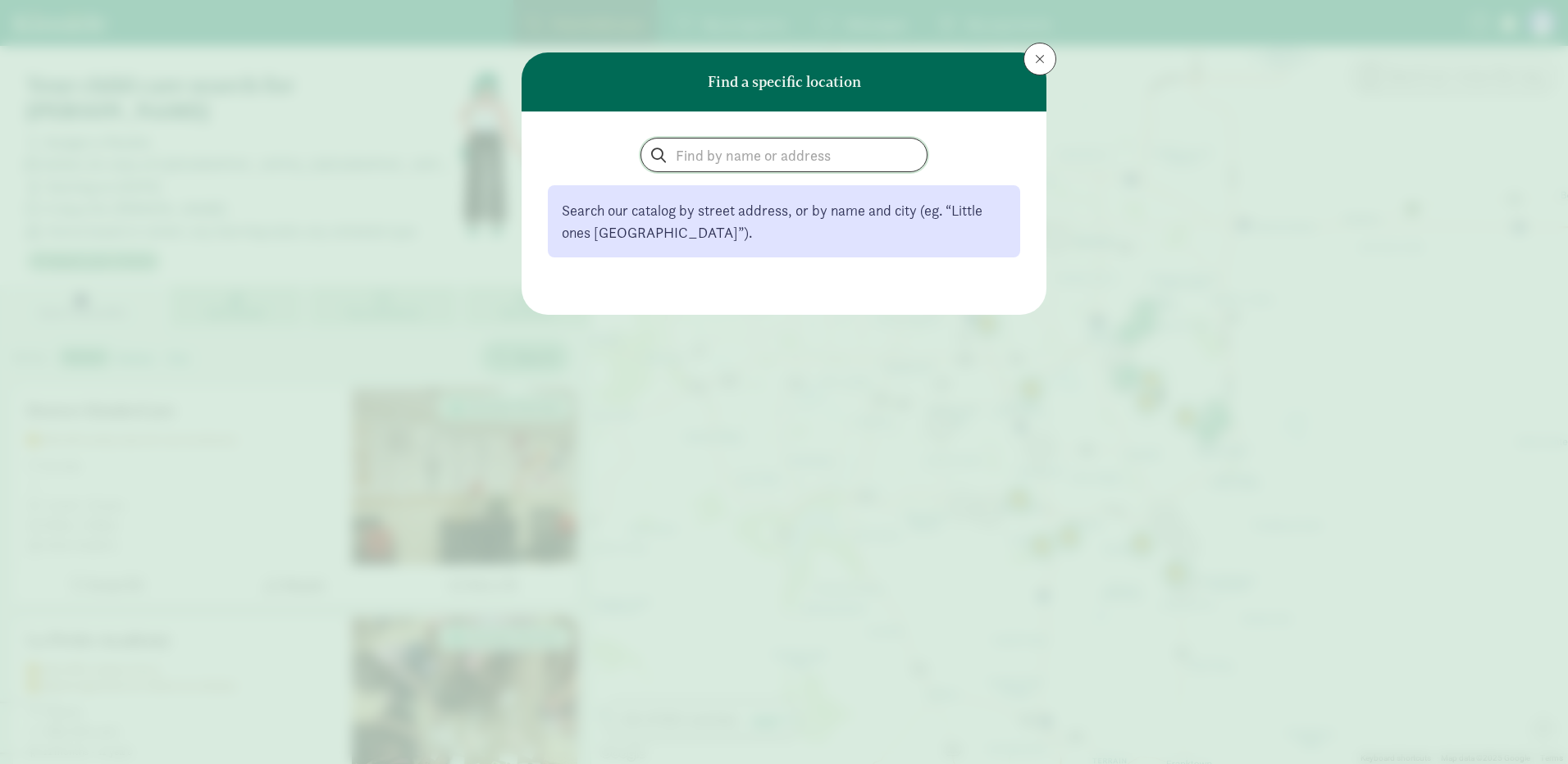
click at [753, 157] on input "search" at bounding box center [784, 155] width 285 height 33
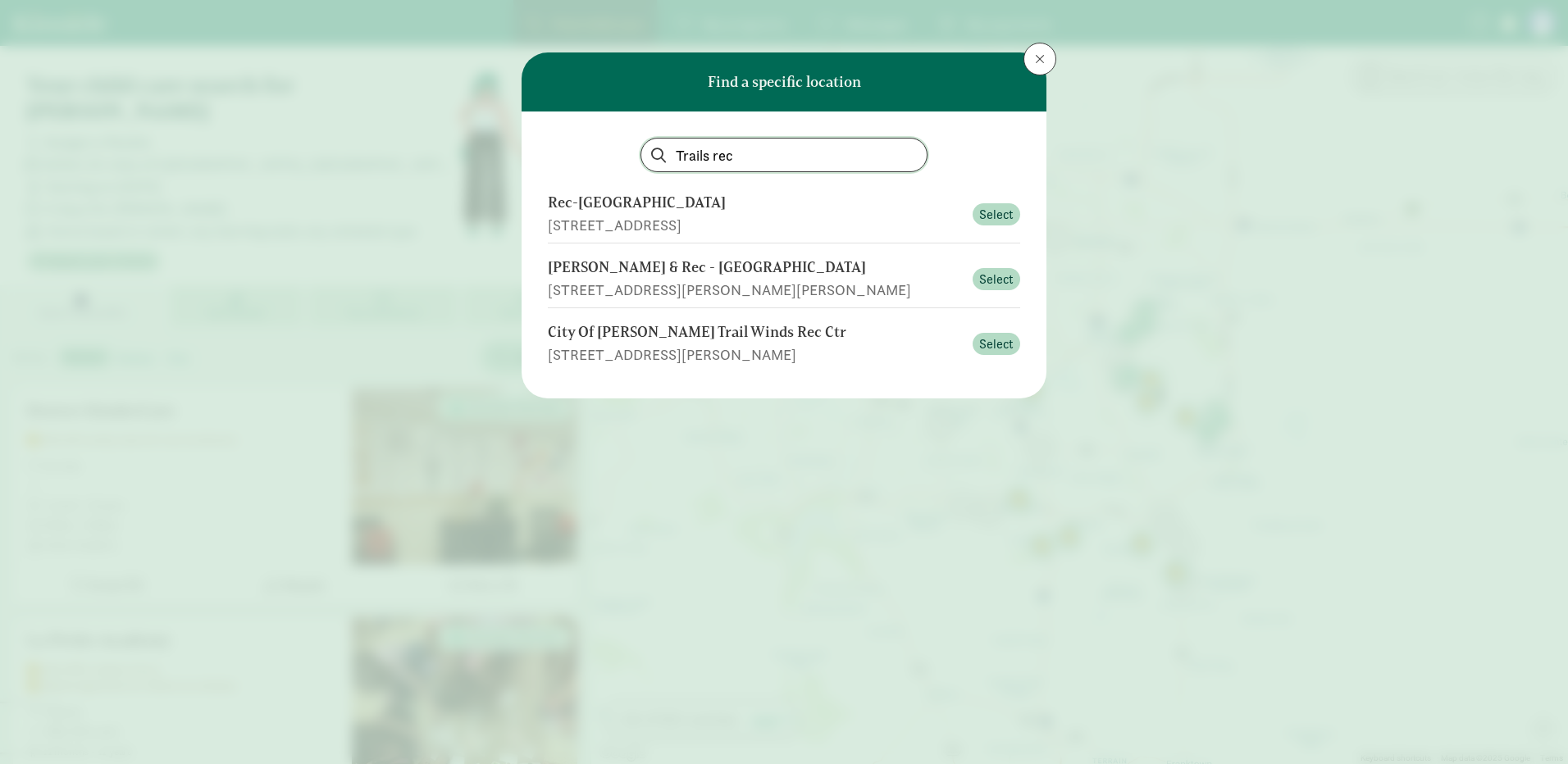
drag, startPoint x: 784, startPoint y: 157, endPoint x: 455, endPoint y: 151, distance: 329.1
click at [455, 151] on div "Find a specific location Trails rec Rec-Pac - Centerville Elementary School 143…" at bounding box center [784, 382] width 1568 height 764
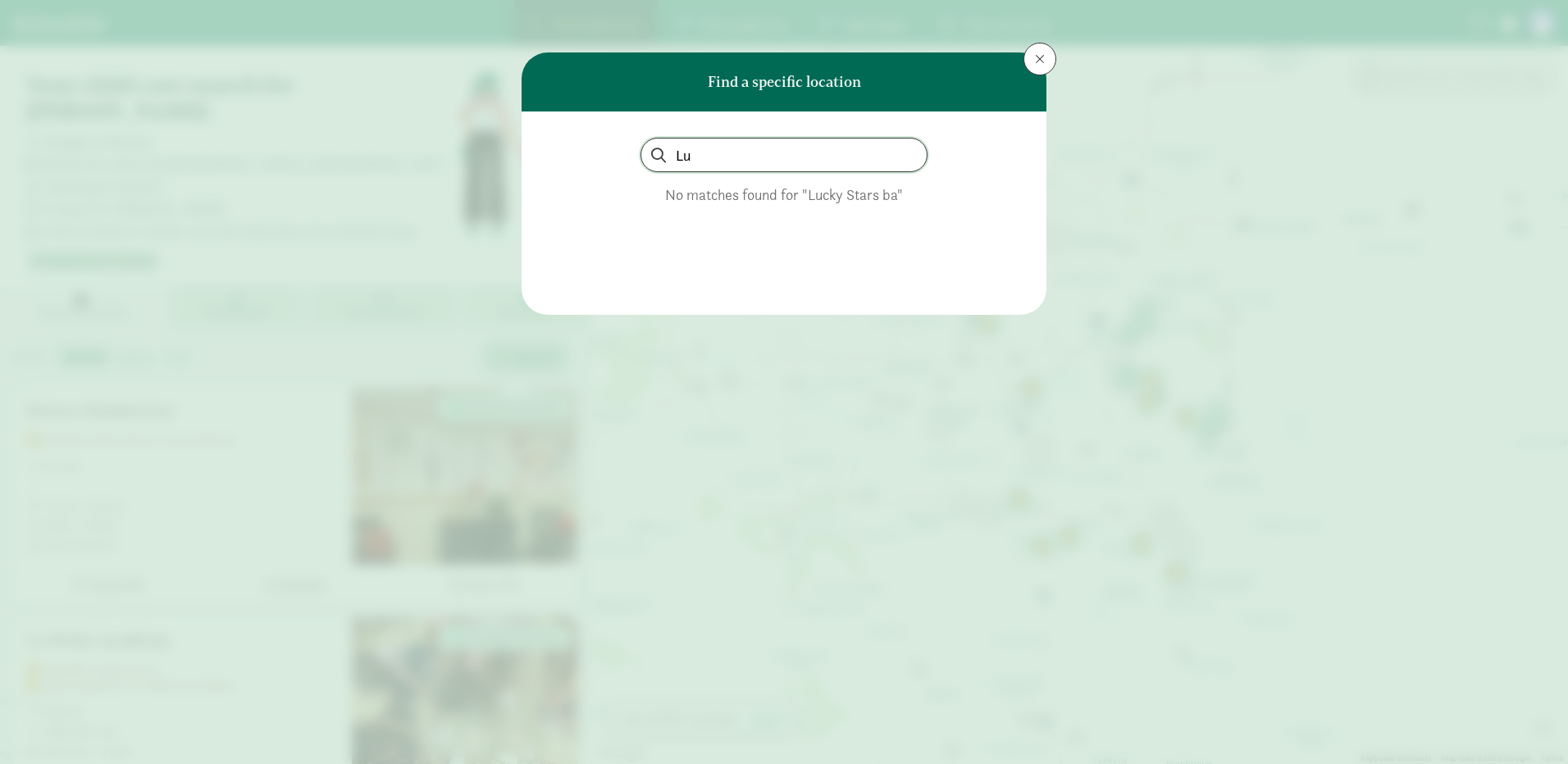
type input "L"
type input "Trails park & re"
click at [1038, 51] on button at bounding box center [1040, 59] width 33 height 33
